Goal: Use online tool/utility: Utilize a website feature to perform a specific function

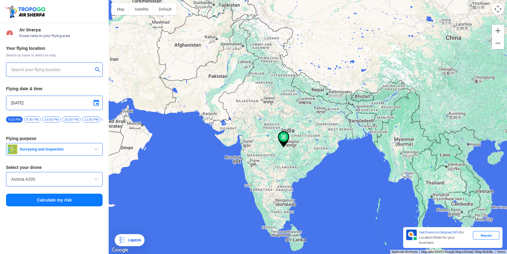
type input "[STREET_ADDRESS]"
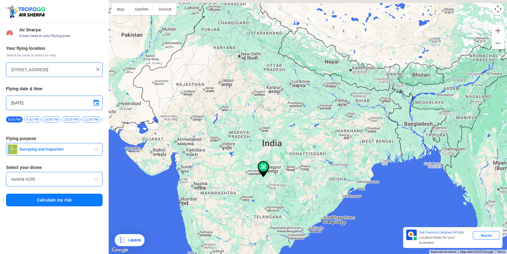
drag, startPoint x: 202, startPoint y: 139, endPoint x: 337, endPoint y: 158, distance: 136.9
click at [337, 158] on div at bounding box center [308, 127] width 398 height 254
click at [63, 204] on button "Calculate my risk" at bounding box center [54, 200] width 97 height 13
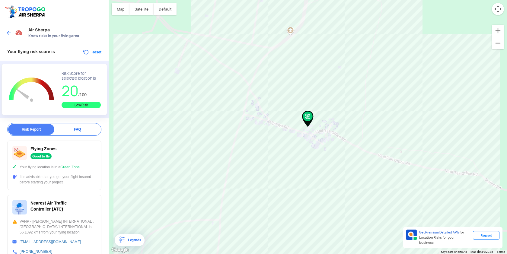
click at [11, 31] on img at bounding box center [9, 33] width 6 height 6
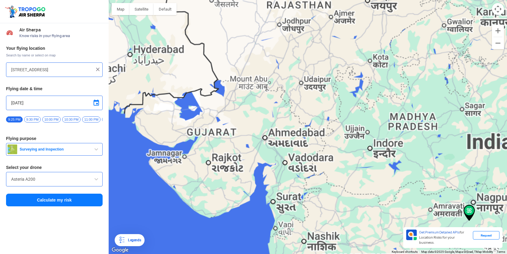
drag, startPoint x: 177, startPoint y: 148, endPoint x: 289, endPoint y: 156, distance: 112.6
click at [290, 156] on div at bounding box center [308, 127] width 398 height 254
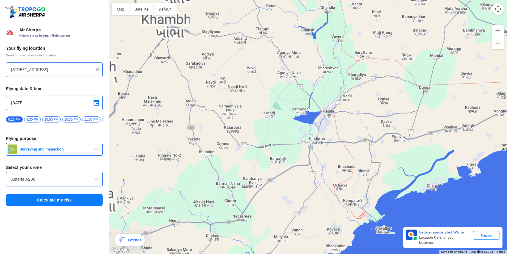
drag, startPoint x: 241, startPoint y: 194, endPoint x: 310, endPoint y: 189, distance: 68.4
click at [315, 190] on div at bounding box center [308, 127] width 398 height 254
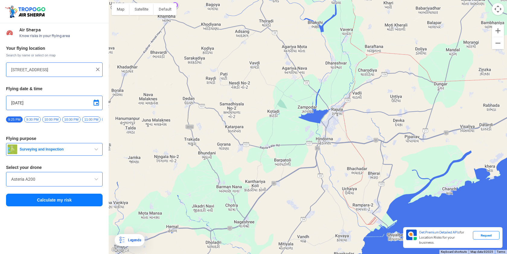
click at [21, 71] on input "[STREET_ADDRESS]" at bounding box center [52, 69] width 82 height 7
type input "Somnath, Prabhas Patan, [GEOGRAPHIC_DATA] 362268, [GEOGRAPHIC_DATA]"
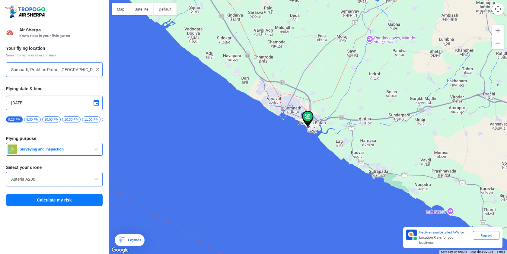
click at [46, 202] on button "Calculate my risk" at bounding box center [54, 200] width 97 height 13
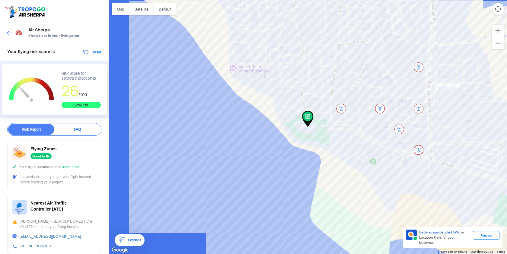
click at [6, 30] on div "Air Sherpa Know risks in your flying area" at bounding box center [54, 32] width 109 height 19
click at [10, 31] on img at bounding box center [9, 33] width 6 height 6
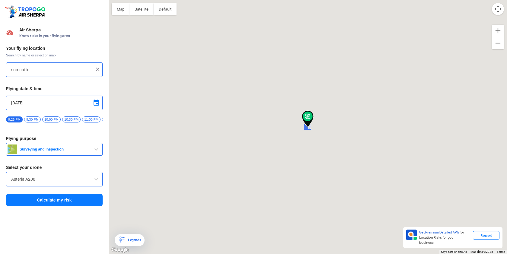
type input "Somnath, Prabhas Patan, [GEOGRAPHIC_DATA] 362268, [GEOGRAPHIC_DATA]"
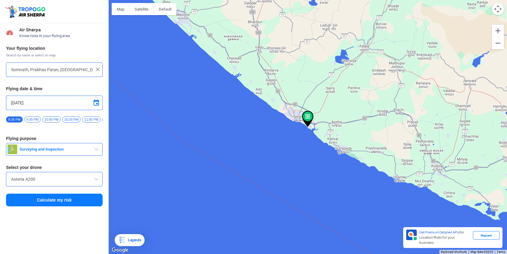
click at [51, 155] on button "Surveying and Inspection" at bounding box center [54, 149] width 97 height 13
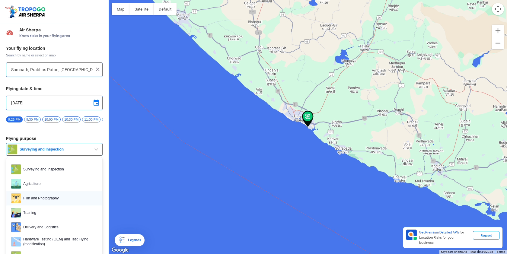
click at [39, 201] on span "Film and Photography" at bounding box center [59, 198] width 77 height 10
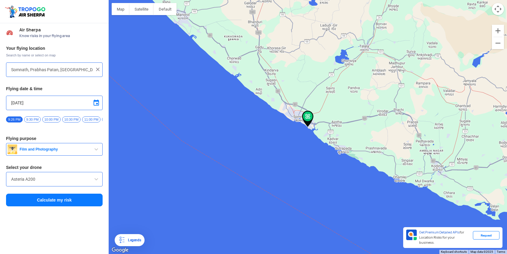
click at [41, 183] on input "Asteria A200" at bounding box center [54, 179] width 86 height 7
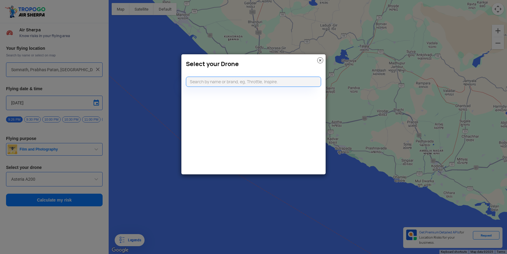
click at [56, 171] on modal-container "Select your Drone" at bounding box center [253, 127] width 507 height 254
click at [262, 85] on input "text" at bounding box center [253, 82] width 135 height 10
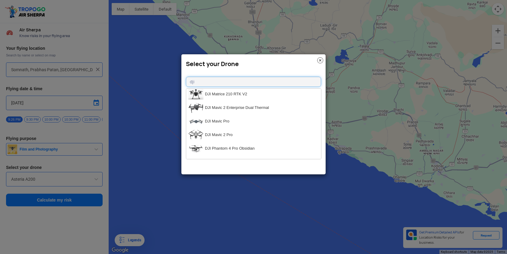
scroll to position [514, 0]
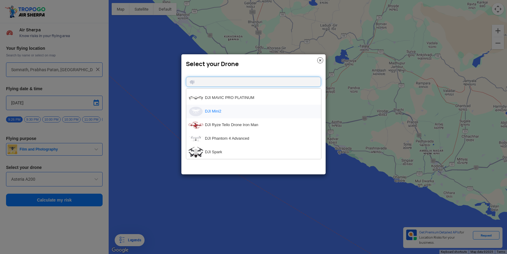
type input "dji"
click at [216, 110] on li "DJI Mini2" at bounding box center [253, 112] width 135 height 14
type input "DJI Mini2"
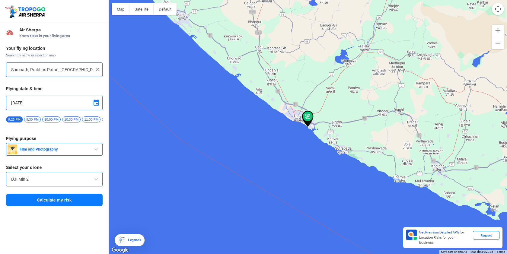
click at [40, 198] on button "Calculate my risk" at bounding box center [54, 200] width 97 height 13
